Goal: Information Seeking & Learning: Find specific fact

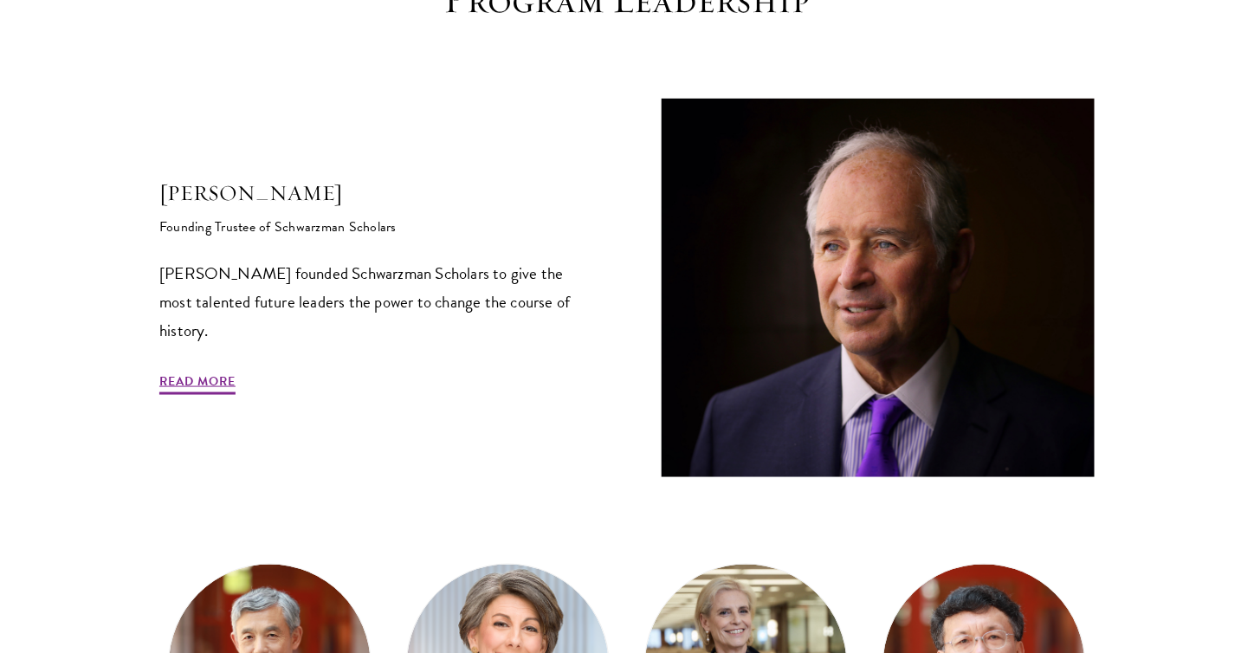
scroll to position [173, 0]
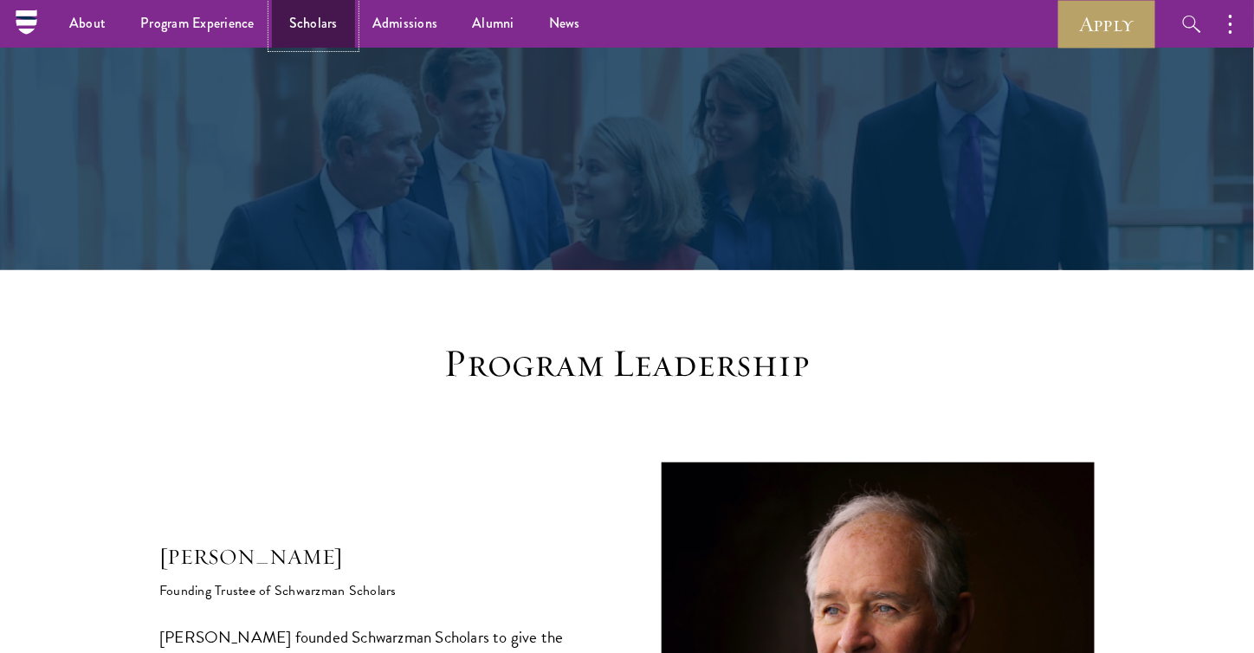
click at [326, 27] on link "Scholars" at bounding box center [313, 24] width 83 height 48
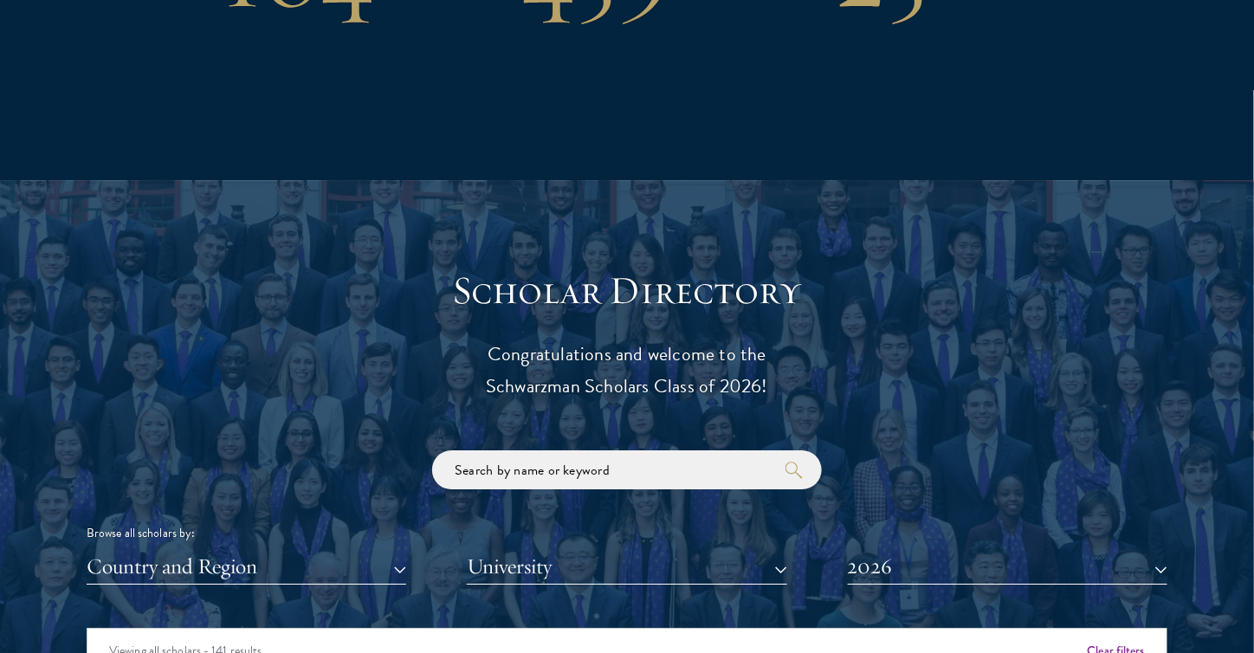
scroll to position [1904, 0]
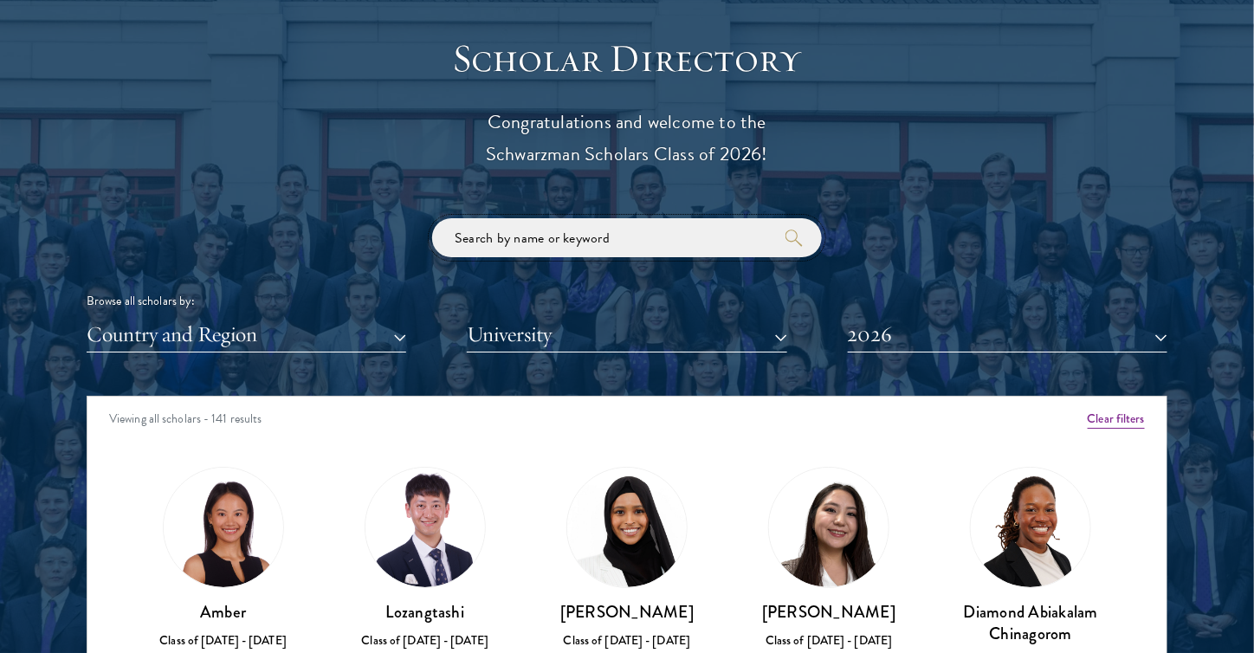
click at [613, 236] on input "search" at bounding box center [627, 237] width 390 height 39
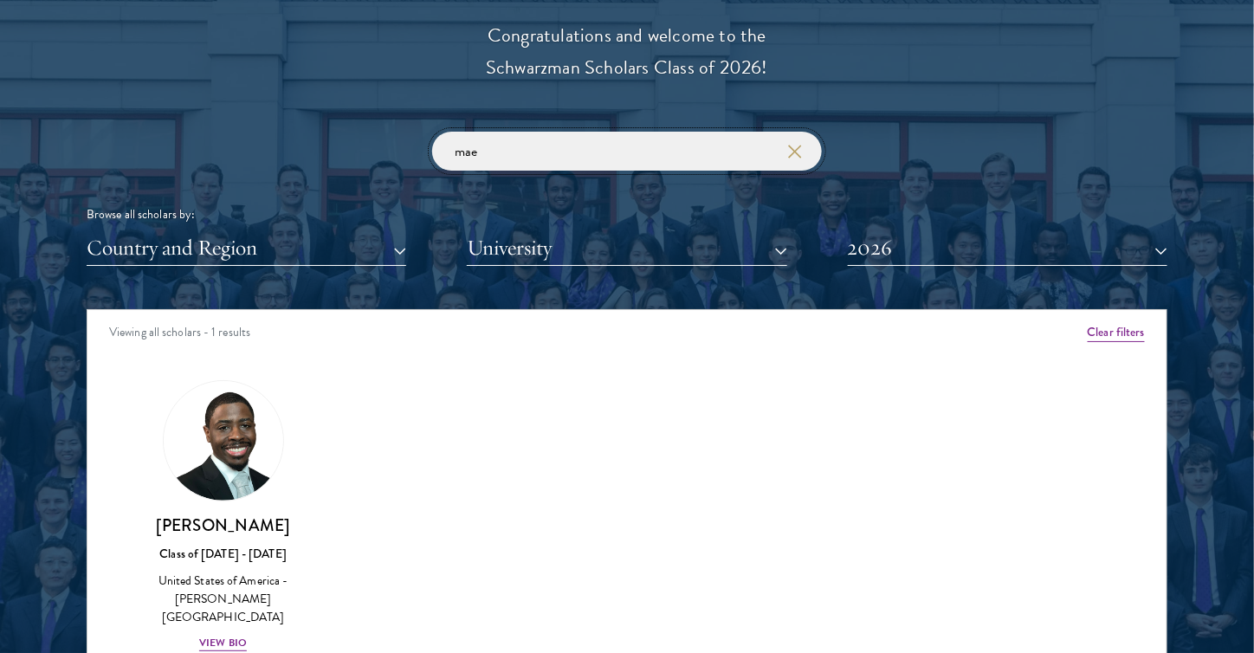
scroll to position [2077, 0]
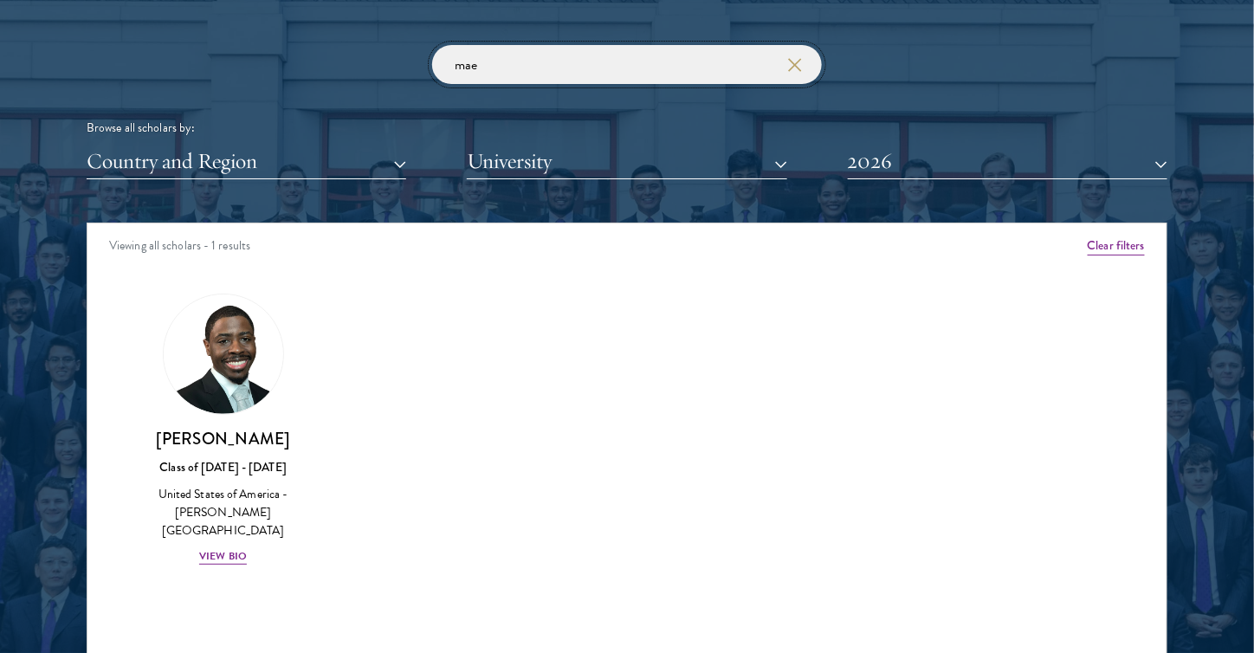
drag, startPoint x: 527, startPoint y: 69, endPoint x: 389, endPoint y: 72, distance: 137.7
click at [390, 72] on div "mae Browse all scholars by: Country and Region All Countries and Regions [GEOGR…" at bounding box center [627, 112] width 1081 height 134
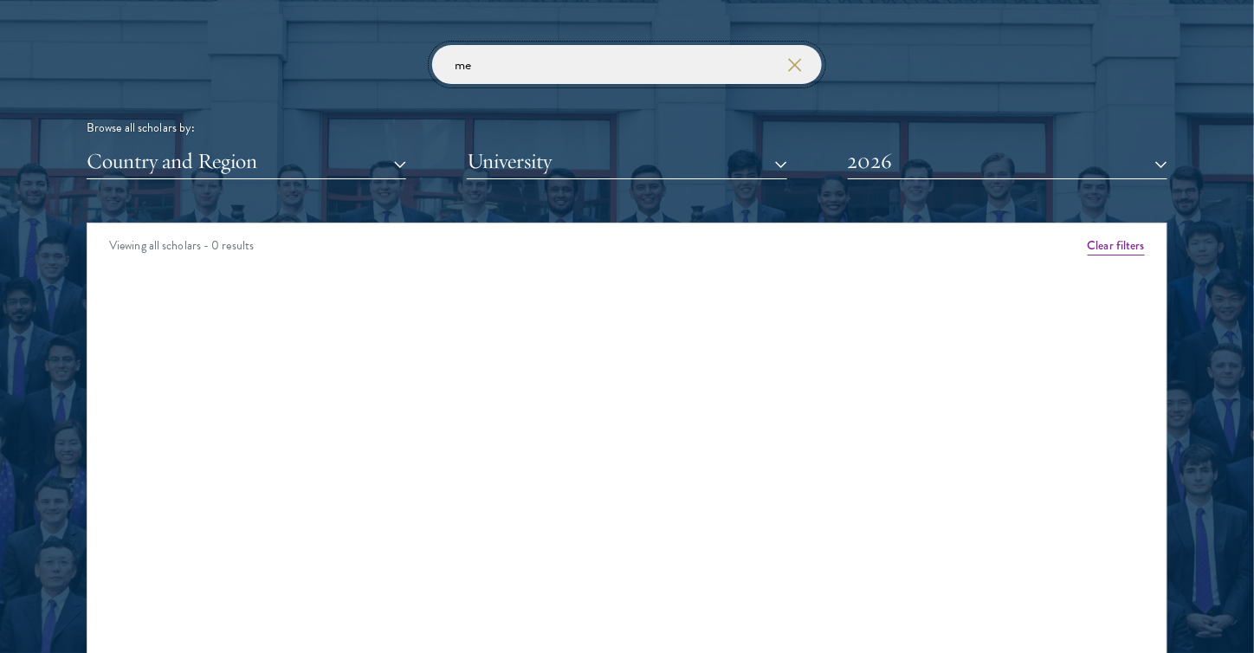
type input "m"
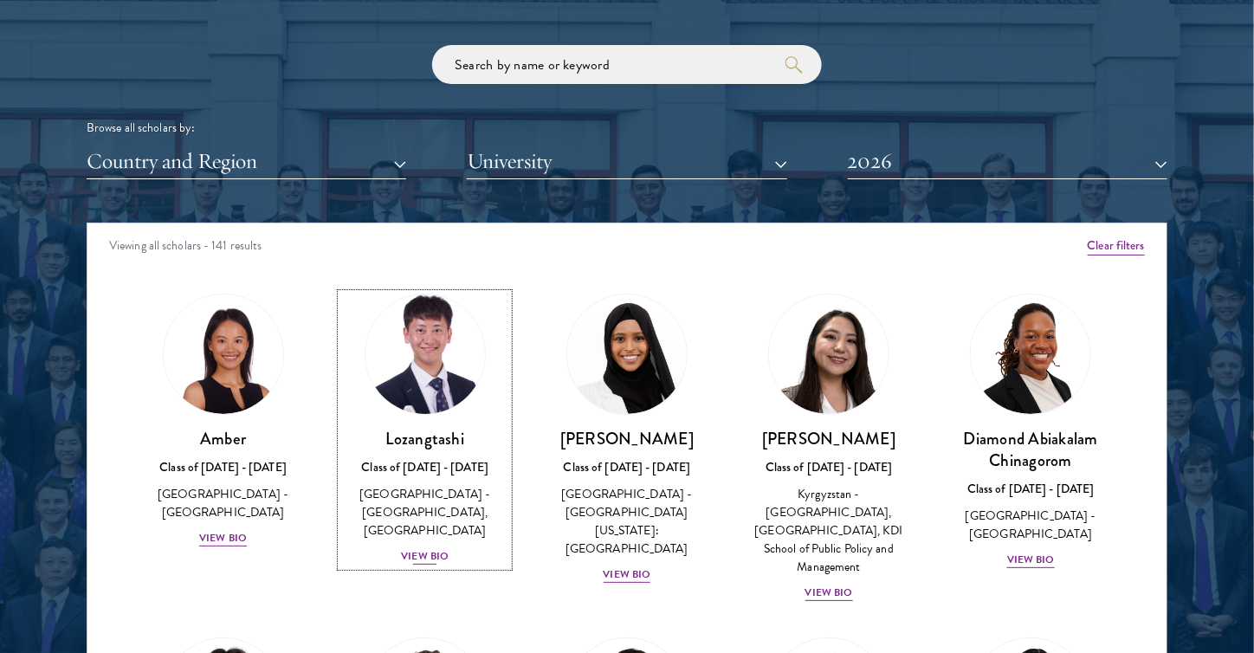
click at [424, 410] on img at bounding box center [425, 354] width 132 height 132
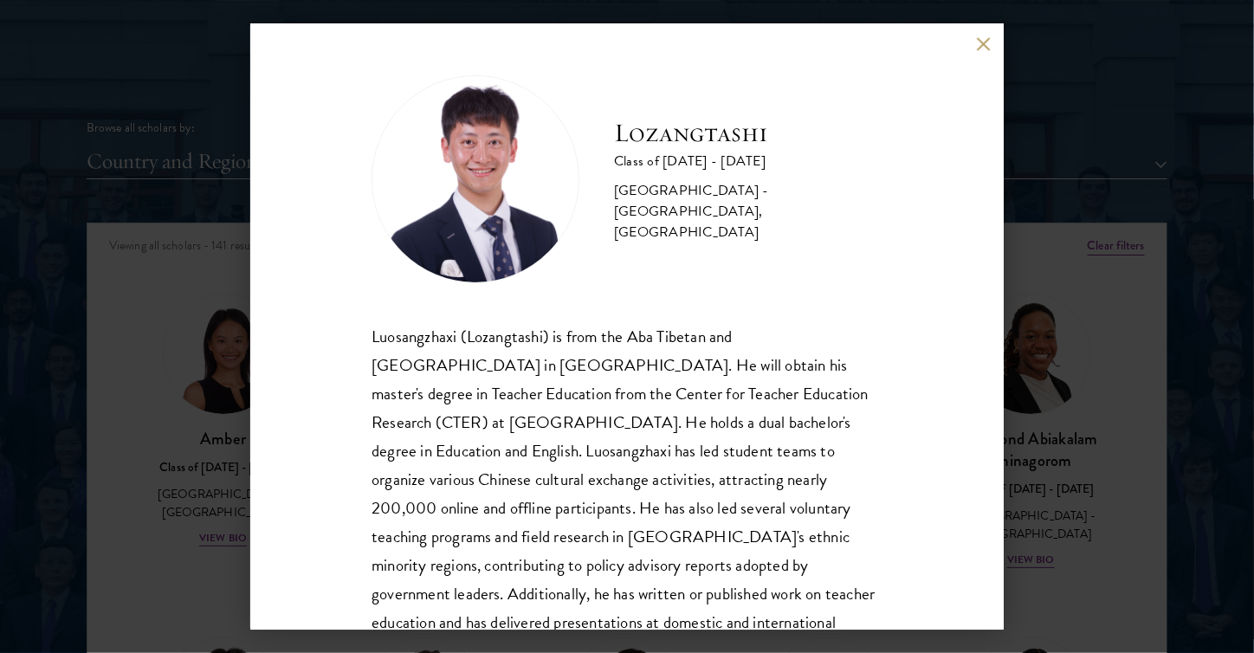
click at [985, 45] on button at bounding box center [983, 43] width 15 height 15
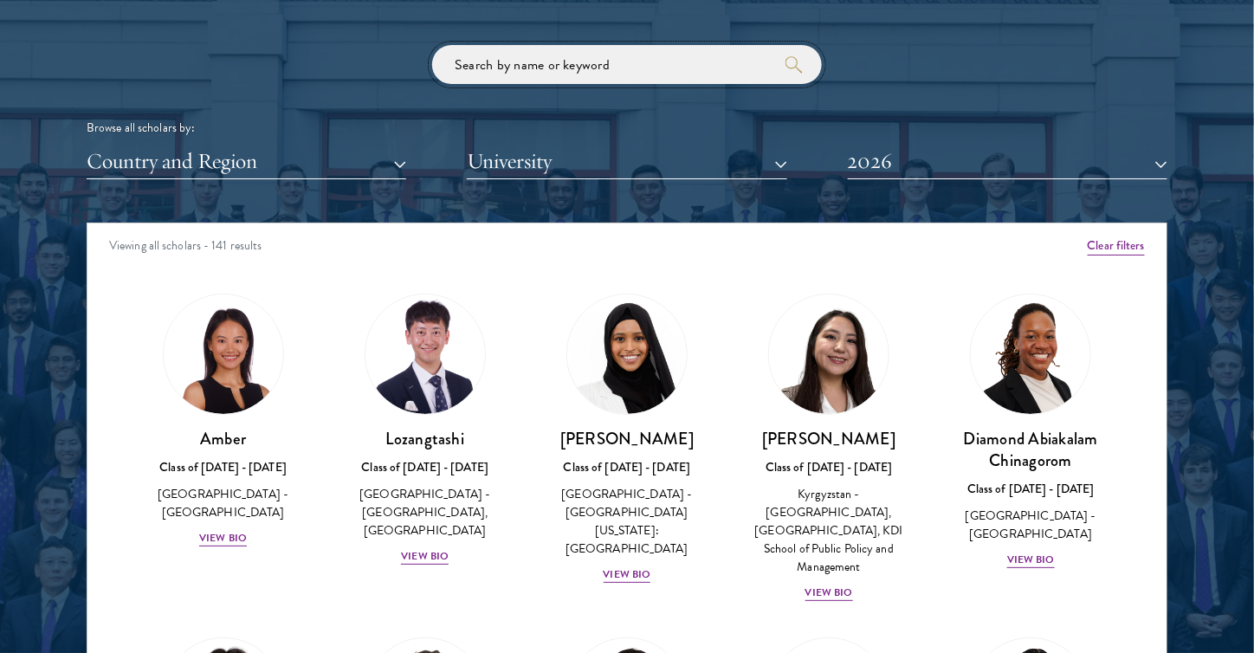
click at [605, 61] on input "search" at bounding box center [627, 64] width 390 height 39
type input "c"
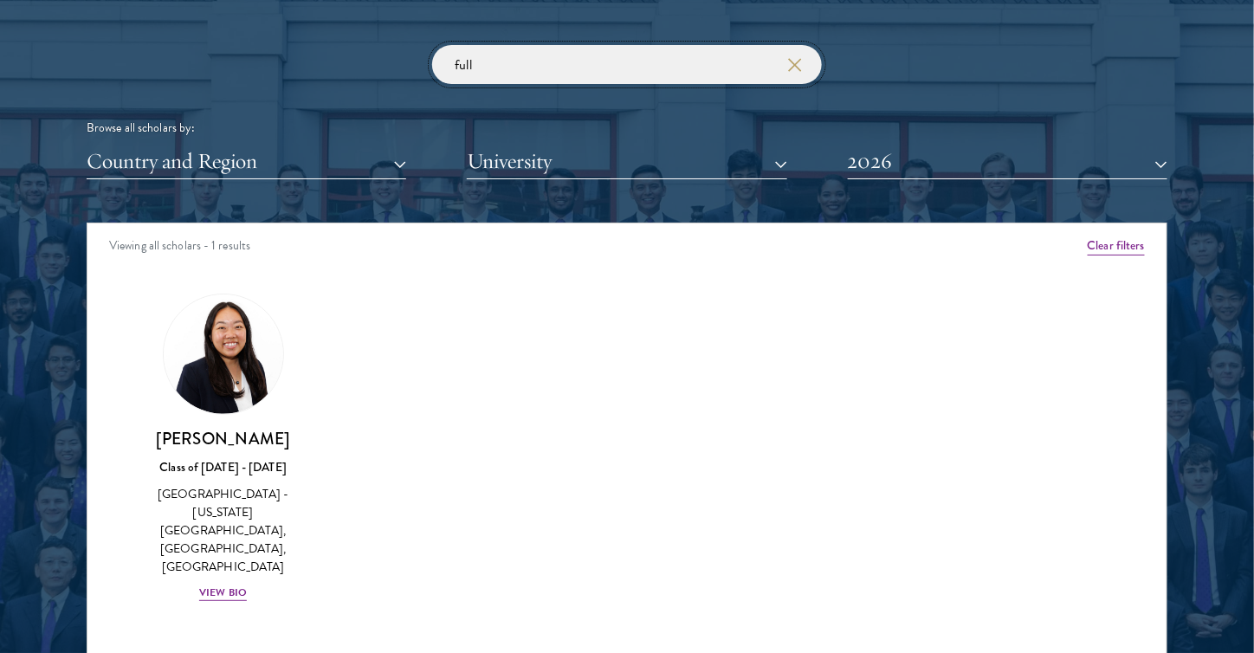
drag, startPoint x: 504, startPoint y: 60, endPoint x: 376, endPoint y: 49, distance: 128.6
click at [376, 49] on div "full Browse all scholars by: Country and Region All Countries and Regions [GEOG…" at bounding box center [627, 112] width 1081 height 134
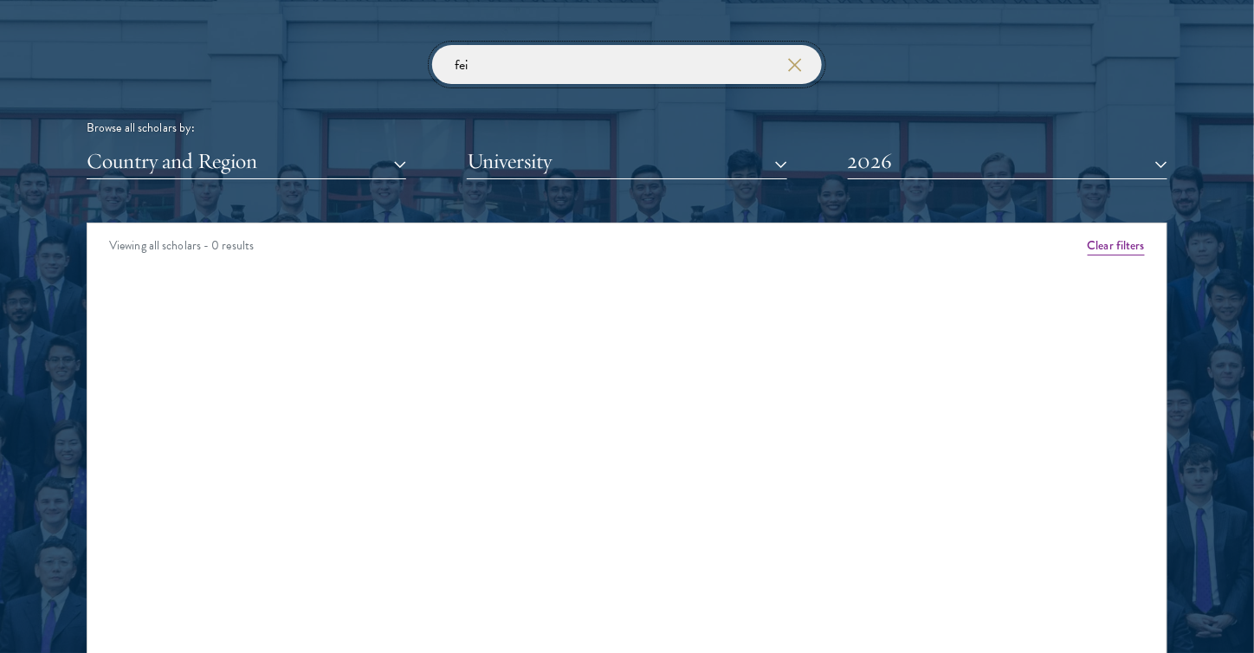
drag, startPoint x: 485, startPoint y: 68, endPoint x: 409, endPoint y: 63, distance: 76.4
click at [409, 63] on div "fei Browse all scholars by: Country and Region All Countries and Regions [GEOGR…" at bounding box center [627, 112] width 1081 height 134
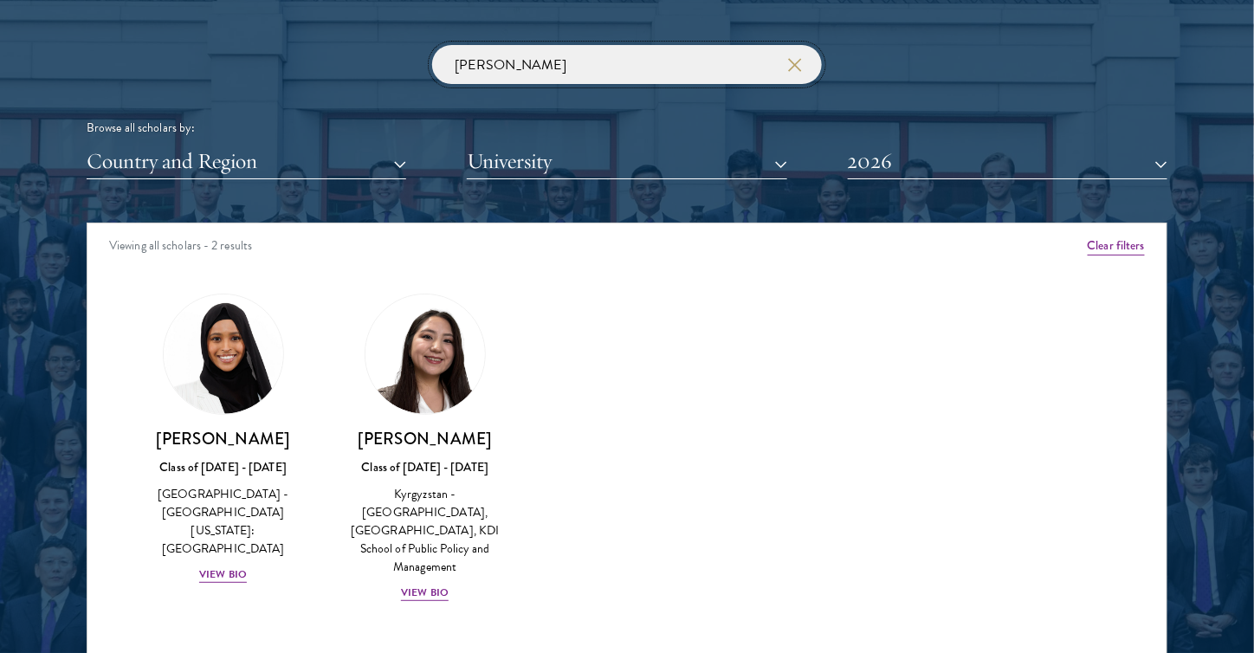
type input "[PERSON_NAME]"
